Goal: Task Accomplishment & Management: Use online tool/utility

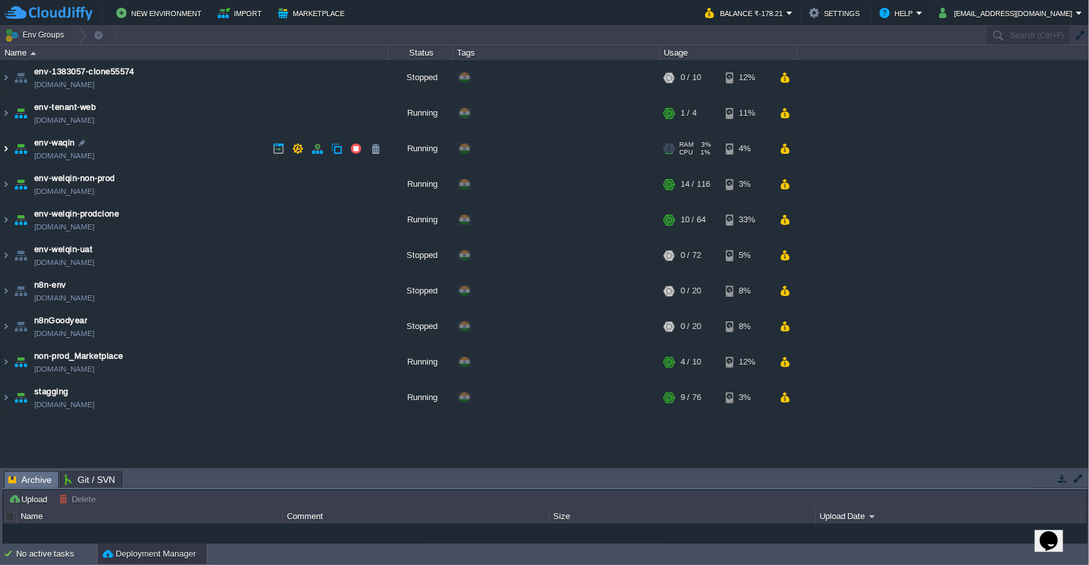
click at [3, 152] on img at bounding box center [6, 148] width 10 height 35
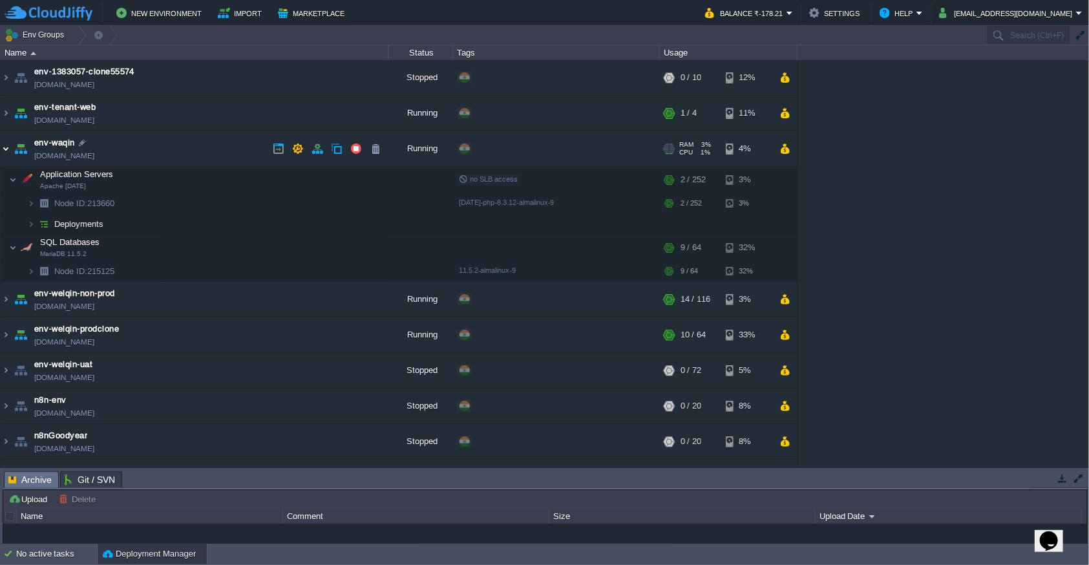
click at [7, 146] on img at bounding box center [6, 148] width 10 height 35
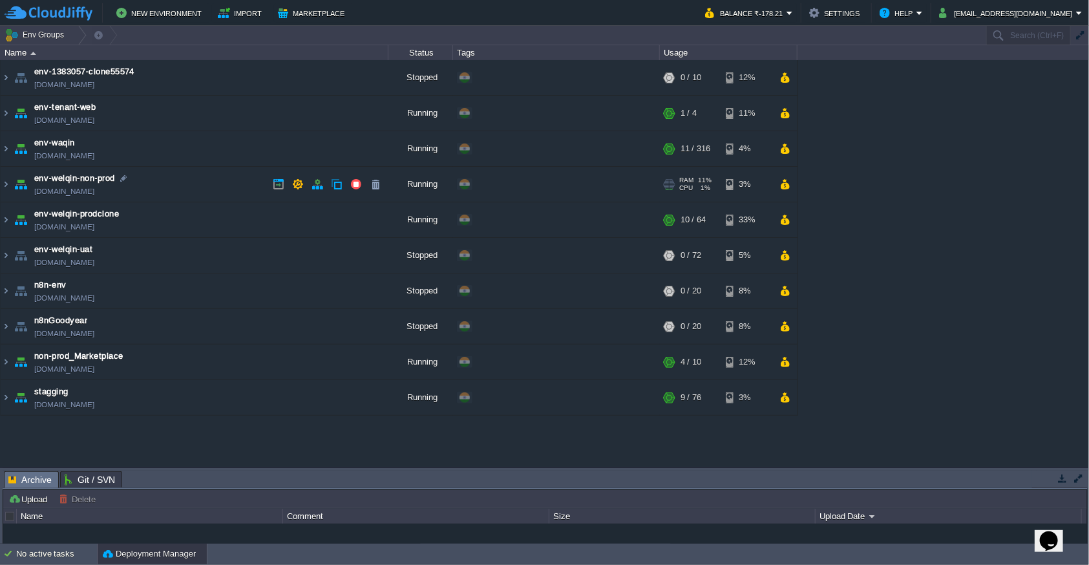
click at [12, 193] on img at bounding box center [21, 184] width 18 height 35
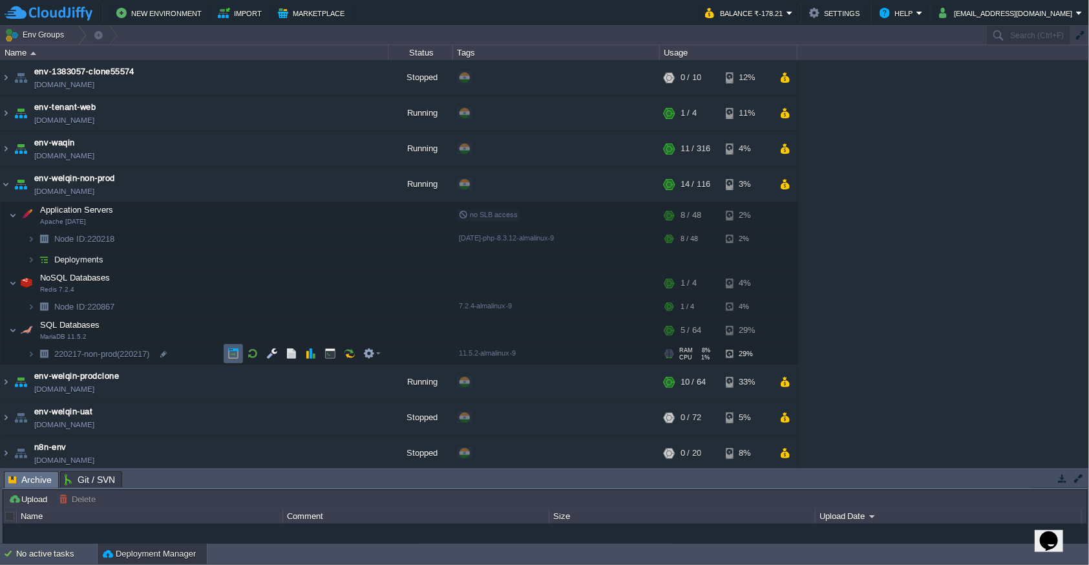
click at [228, 359] on td at bounding box center [233, 353] width 19 height 19
click at [29, 359] on img at bounding box center [31, 354] width 8 height 20
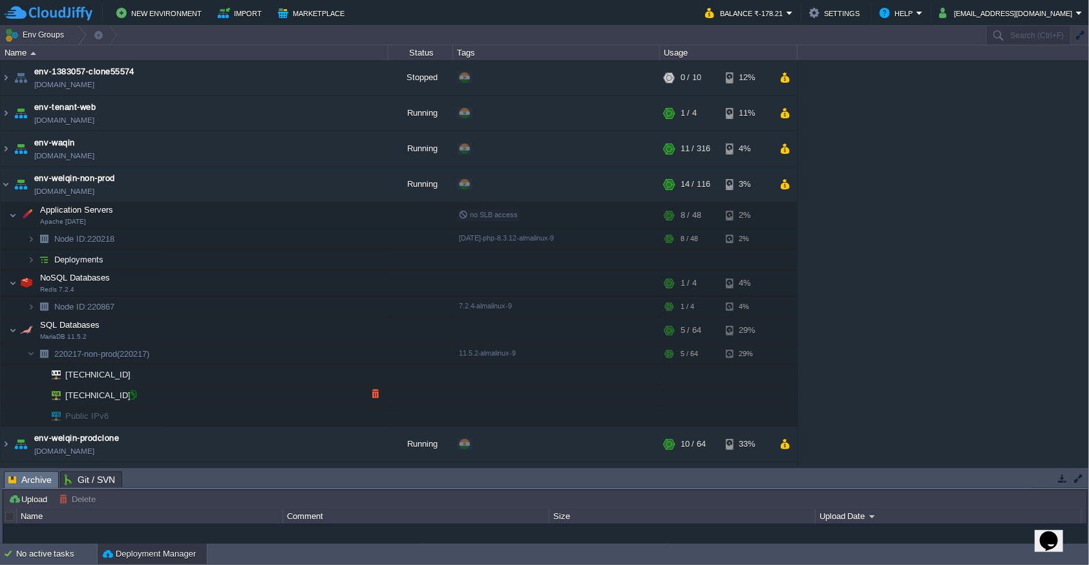
click at [133, 398] on div at bounding box center [133, 395] width 12 height 12
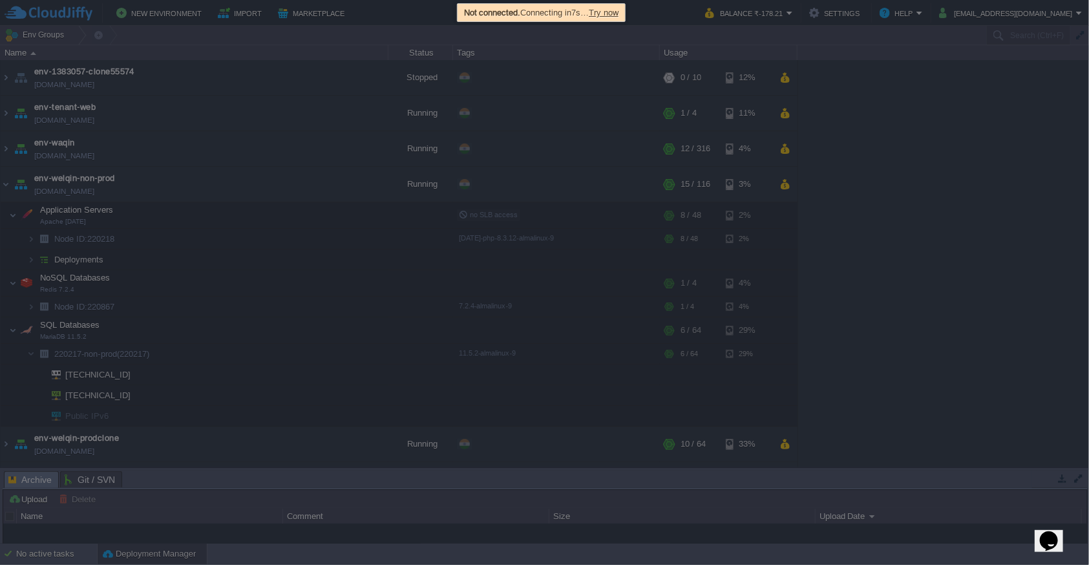
click at [612, 16] on span "Try now" at bounding box center [604, 13] width 30 height 10
click at [623, 15] on span "Try now" at bounding box center [611, 13] width 30 height 10
